Goal: Navigation & Orientation: Find specific page/section

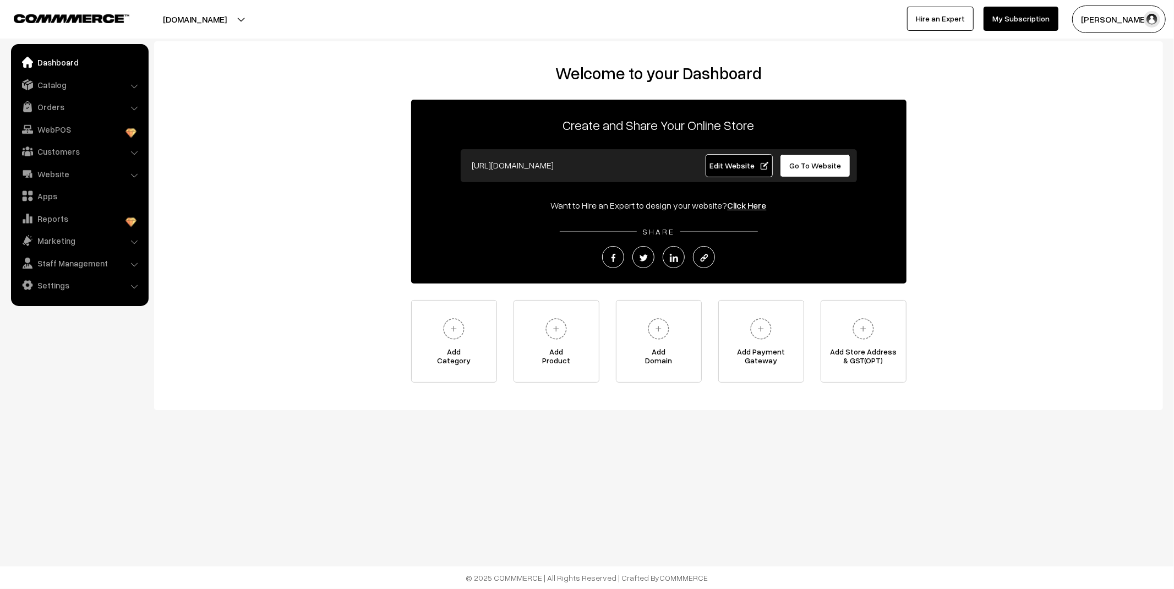
click at [36, 103] on link "Orders" at bounding box center [79, 107] width 131 height 20
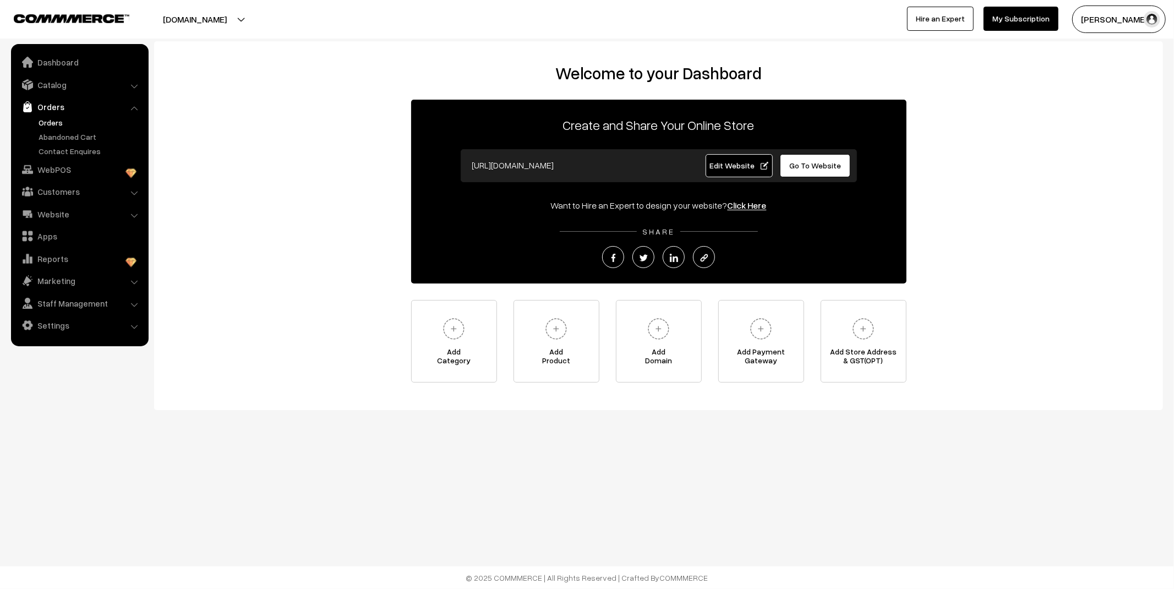
click at [50, 121] on link "Orders" at bounding box center [90, 123] width 109 height 12
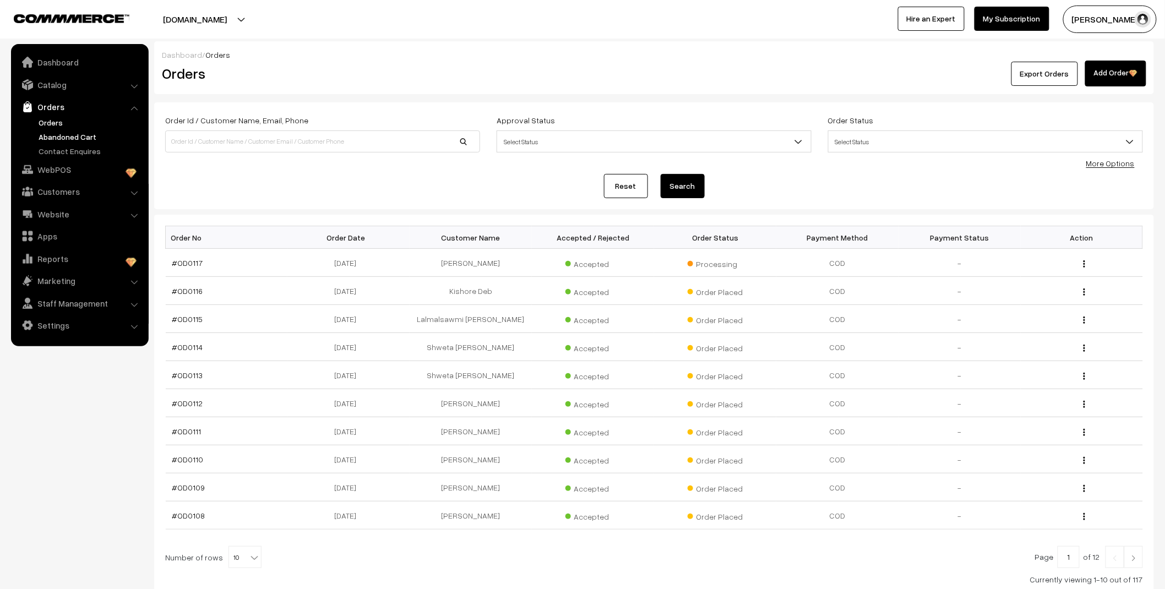
click at [57, 135] on link "Abandoned Cart" at bounding box center [90, 137] width 109 height 12
